Goal: Information Seeking & Learning: Learn about a topic

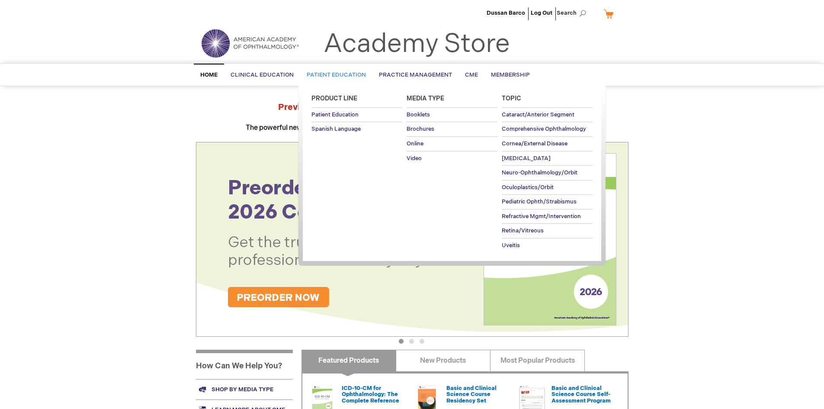
click at [340, 75] on span "Patient Education" at bounding box center [336, 74] width 59 height 7
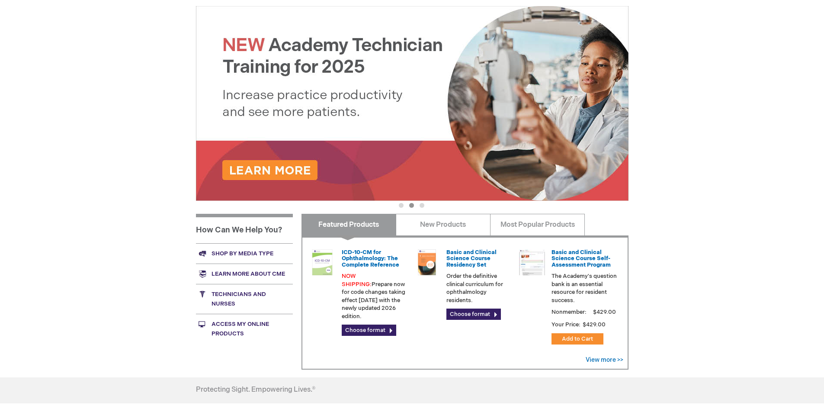
scroll to position [135, 0]
click at [568, 257] on link "Basic and Clinical Science Course Self-Assessment Program" at bounding box center [581, 258] width 59 height 19
